Goal: Answer question/provide support: Share knowledge or assist other users

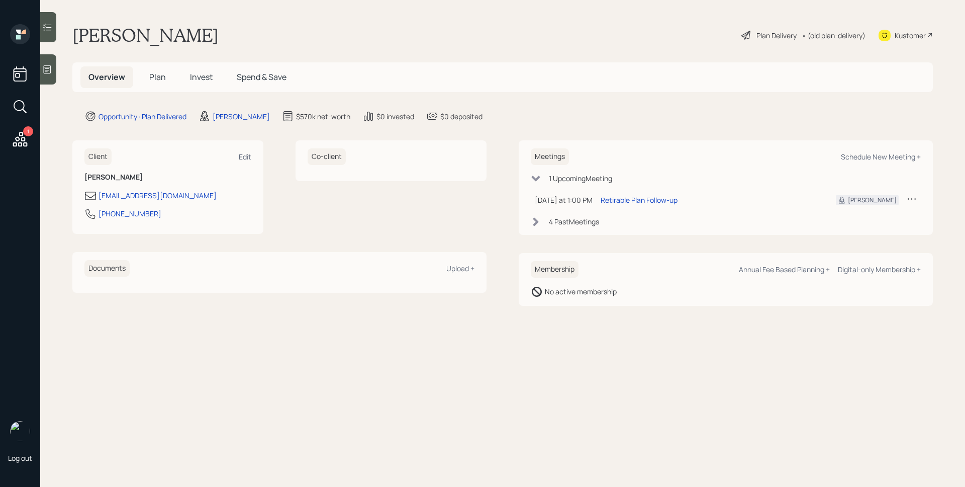
click at [650, 206] on td "Retirable Plan Follow-up" at bounding box center [710, 200] width 227 height 21
click at [653, 197] on div "Retirable Plan Follow-up" at bounding box center [639, 200] width 77 height 11
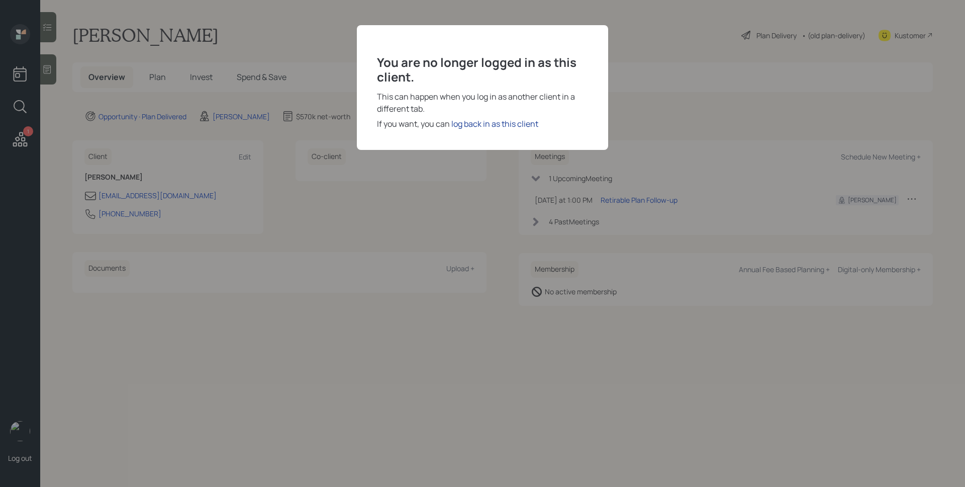
click at [486, 126] on div "log back in as this client" at bounding box center [495, 124] width 87 height 12
